Goal: Task Accomplishment & Management: Use online tool/utility

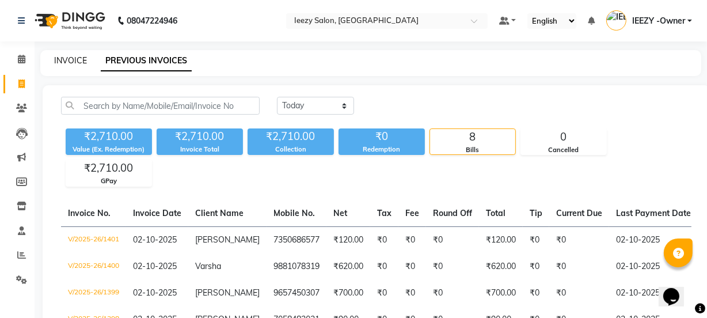
click at [76, 62] on link "INVOICE" at bounding box center [70, 60] width 33 height 10
select select "service"
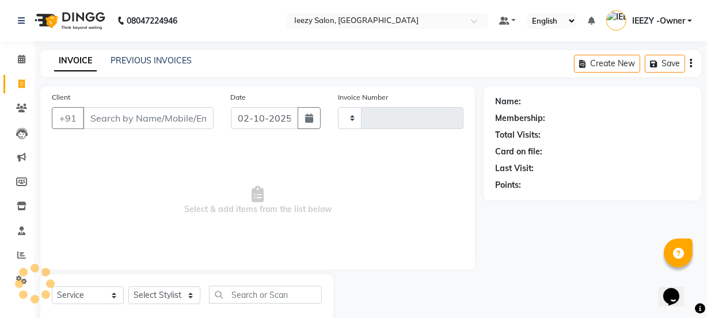
type input "1402"
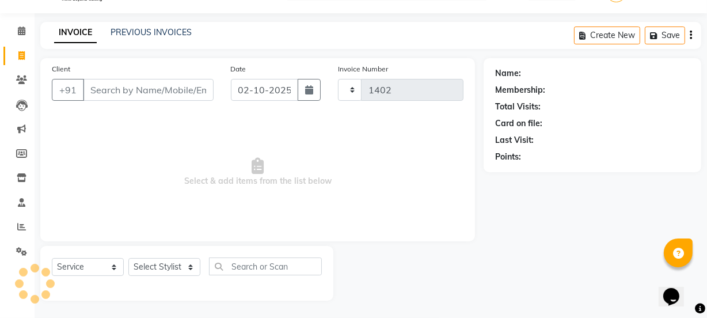
select select "5982"
click at [138, 29] on link "PREVIOUS INVOICES" at bounding box center [151, 32] width 81 height 10
